Goal: Transaction & Acquisition: Purchase product/service

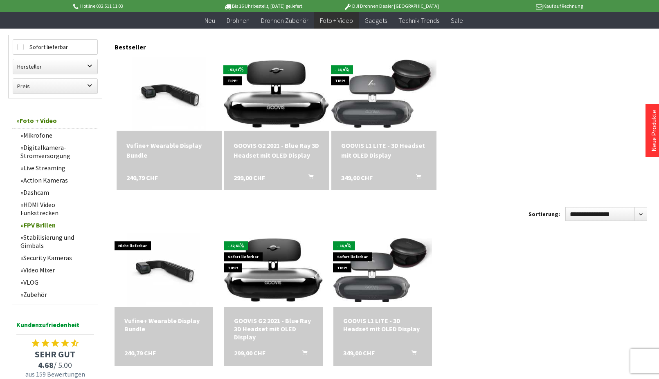
scroll to position [69, 0]
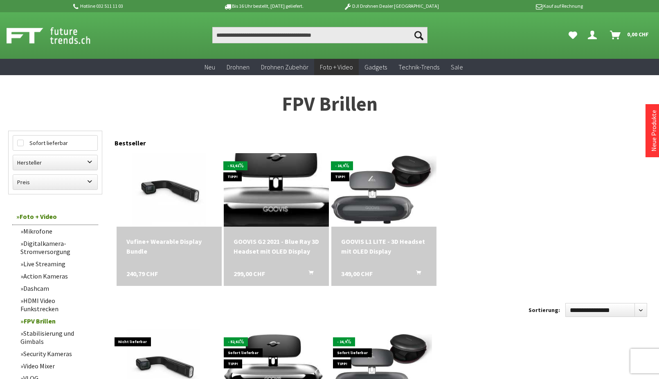
click at [323, 206] on img at bounding box center [276, 189] width 147 height 95
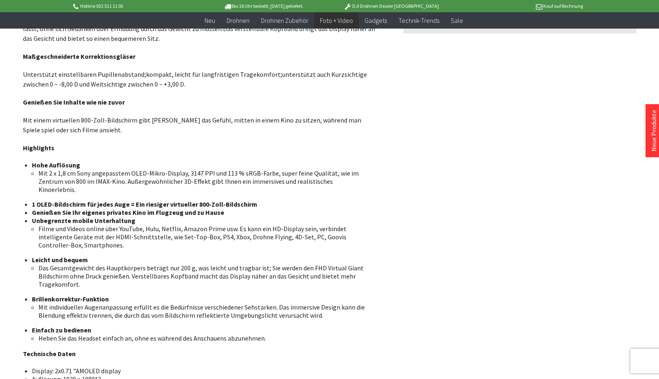
scroll to position [613, 0]
